Goal: Information Seeking & Learning: Compare options

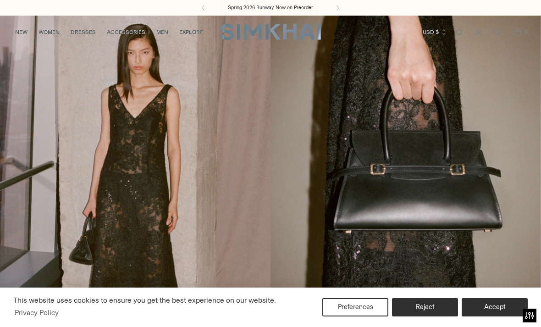
click at [423, 308] on button "Reject" at bounding box center [425, 307] width 66 height 18
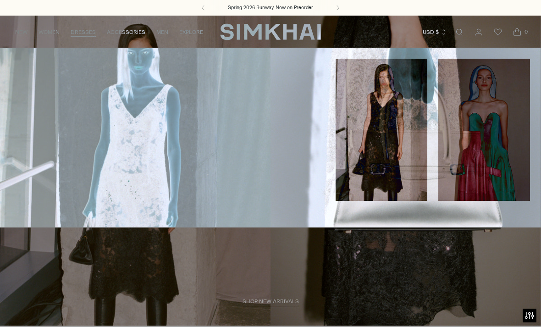
click at [29, 114] on link "Guest Of" at bounding box center [24, 117] width 27 height 6
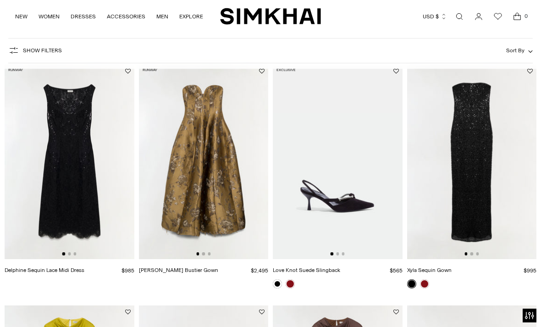
scroll to position [46, 0]
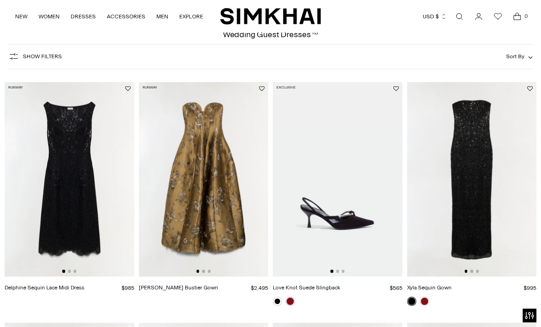
click at [65, 269] on img at bounding box center [70, 179] width 130 height 194
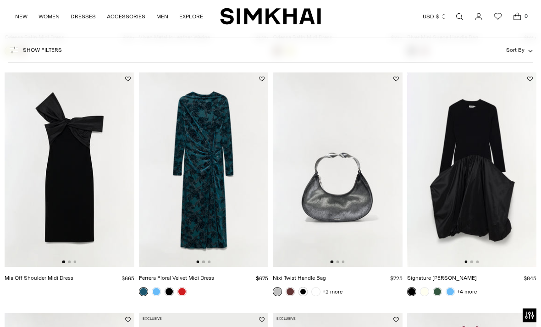
scroll to position [536, 0]
click at [487, 194] on img at bounding box center [472, 169] width 130 height 194
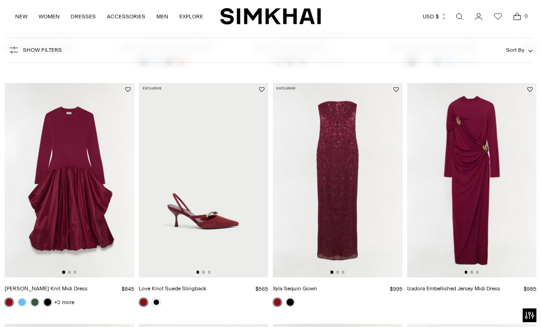
scroll to position [766, 0]
click at [91, 241] on img at bounding box center [70, 180] width 130 height 194
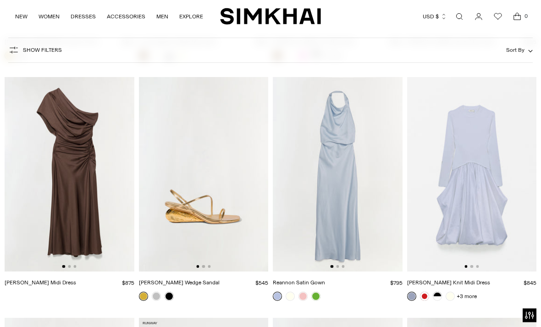
scroll to position [4147, 0]
click at [78, 154] on img at bounding box center [70, 174] width 130 height 194
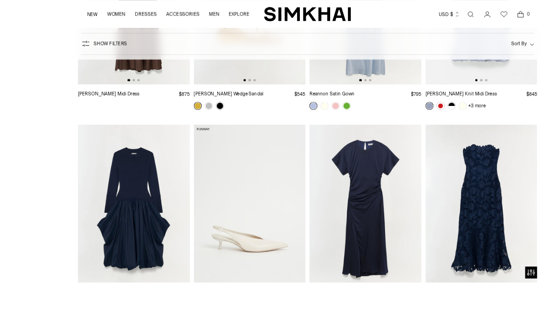
scroll to position [4380, 0]
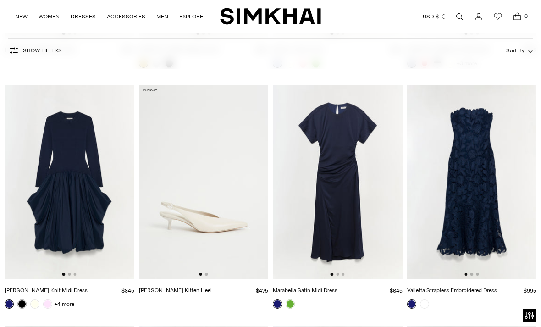
click at [488, 232] on img at bounding box center [472, 182] width 130 height 194
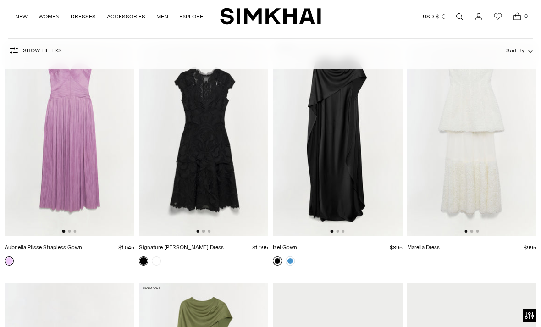
scroll to position [5865, 0]
click at [345, 148] on img at bounding box center [338, 140] width 130 height 194
click at [526, 256] on div "Marella Dress $995 Unit price / per" at bounding box center [472, 158] width 130 height 230
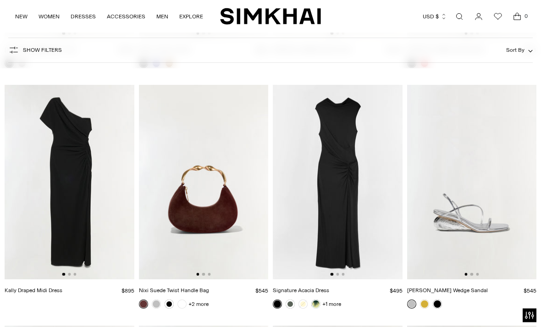
scroll to position [2448, 0]
click at [76, 200] on img at bounding box center [70, 182] width 130 height 194
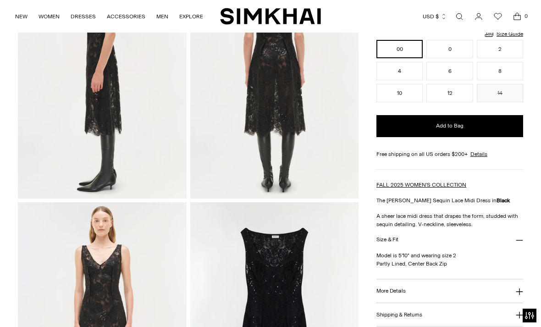
scroll to position [371, 0]
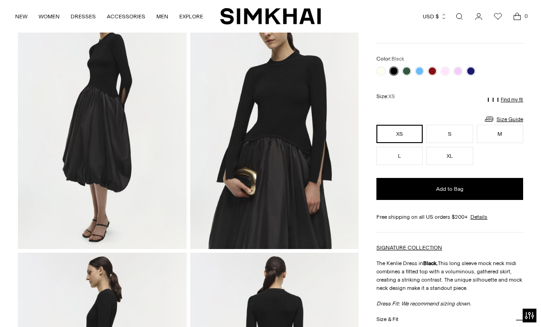
scroll to position [65, 0]
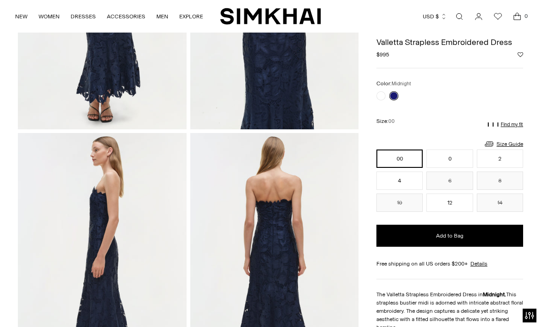
scroll to position [177, 0]
